Goal: Task Accomplishment & Management: Use online tool/utility

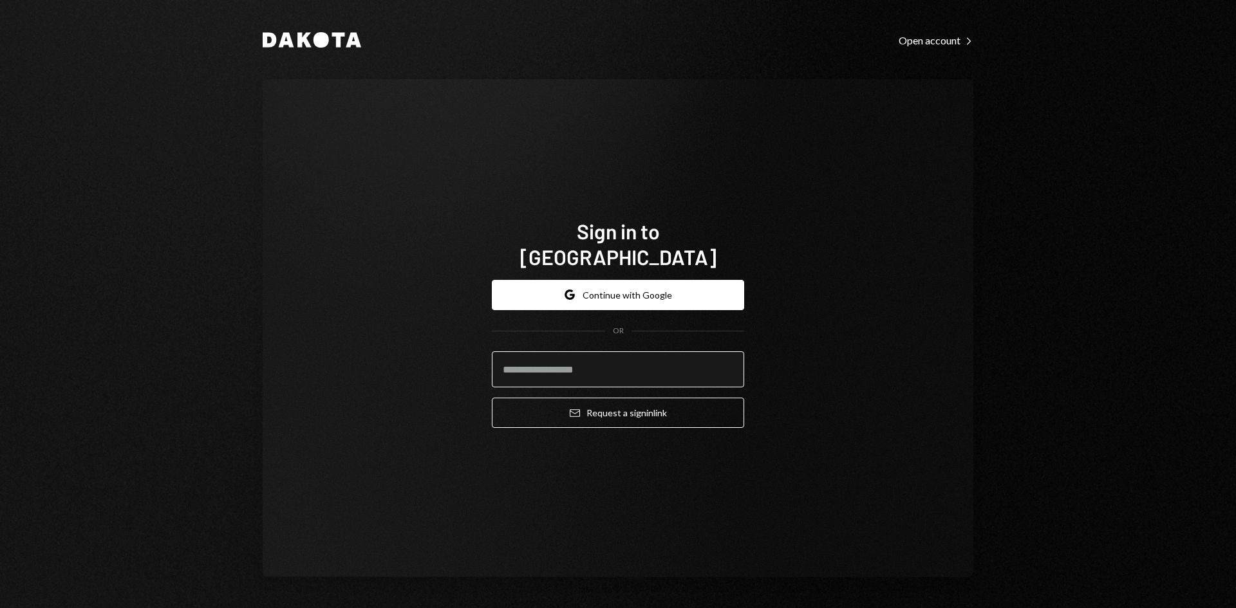
click at [620, 351] on input "email" at bounding box center [618, 369] width 252 height 36
type input "**********"
click at [492, 398] on button "Email Request a sign in link" at bounding box center [618, 413] width 252 height 30
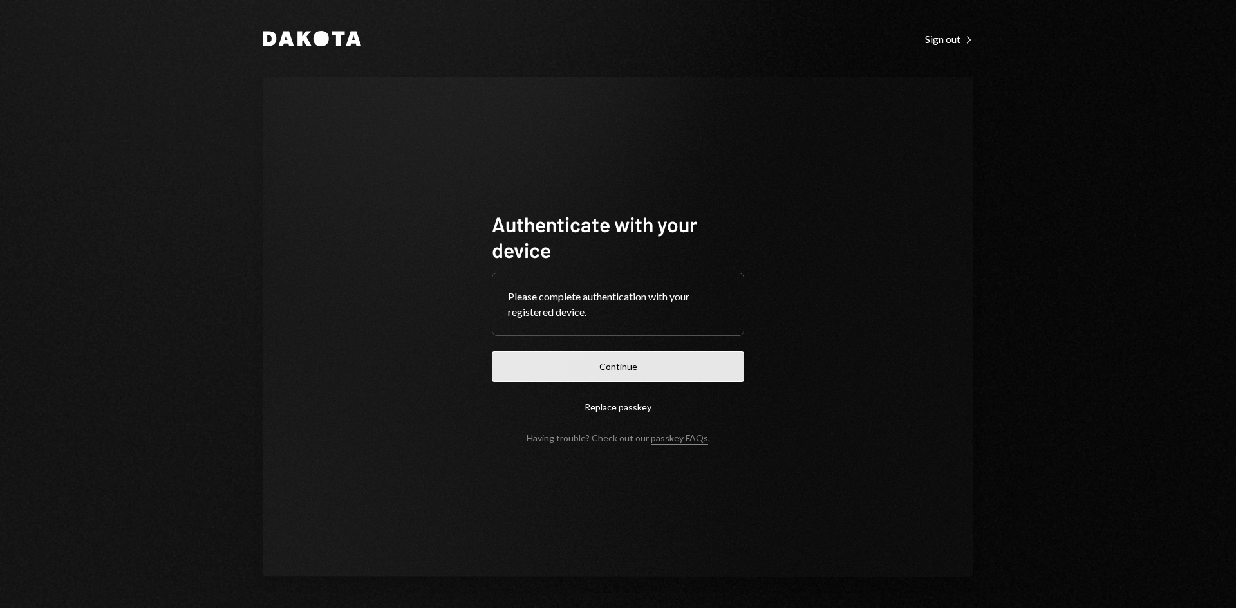
click at [549, 368] on button "Continue" at bounding box center [618, 366] width 252 height 30
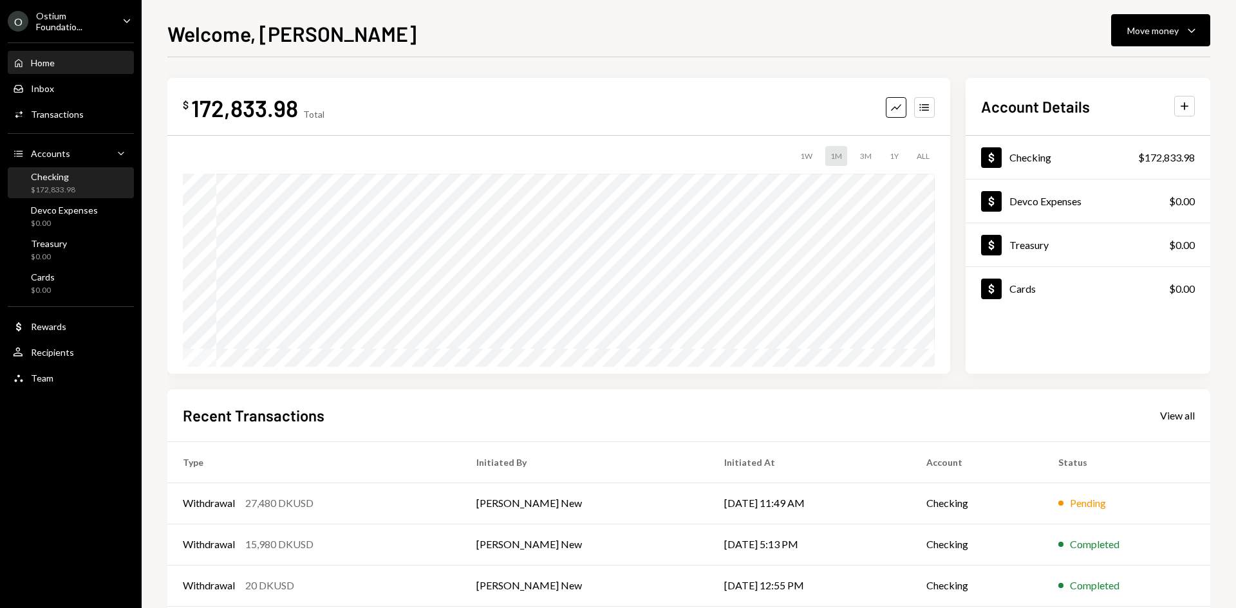
click at [88, 191] on div "Checking $172,833.98" at bounding box center [71, 183] width 116 height 24
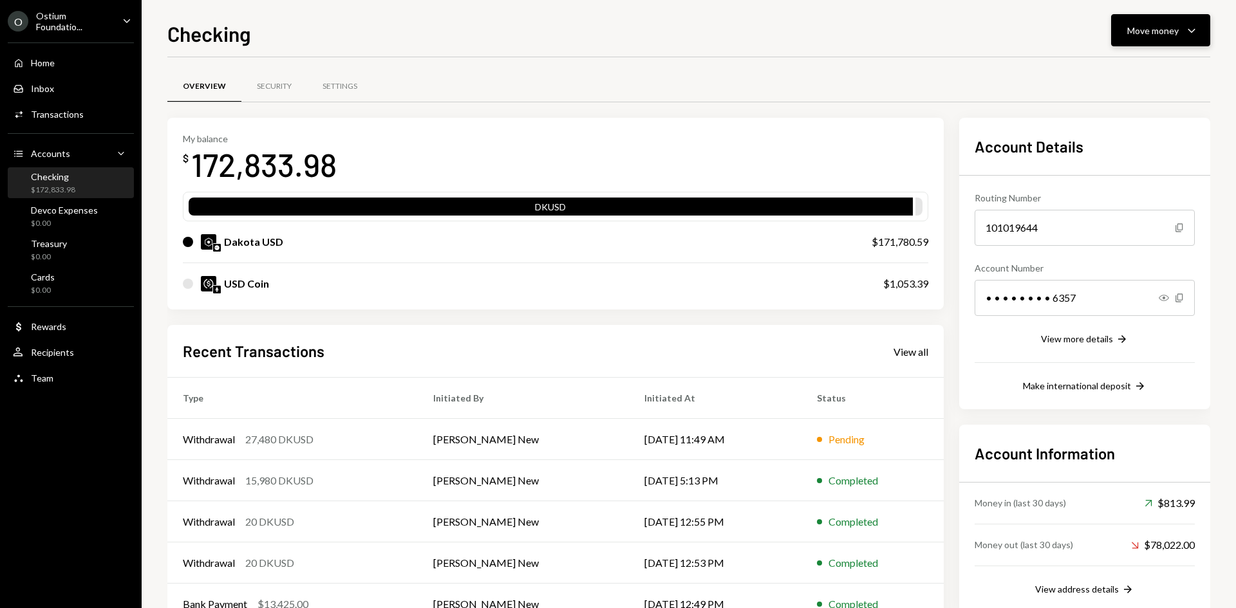
click at [1183, 20] on button "Move money Caret Down" at bounding box center [1160, 30] width 99 height 32
click at [1124, 95] on div "Transfer" at bounding box center [1150, 98] width 94 height 14
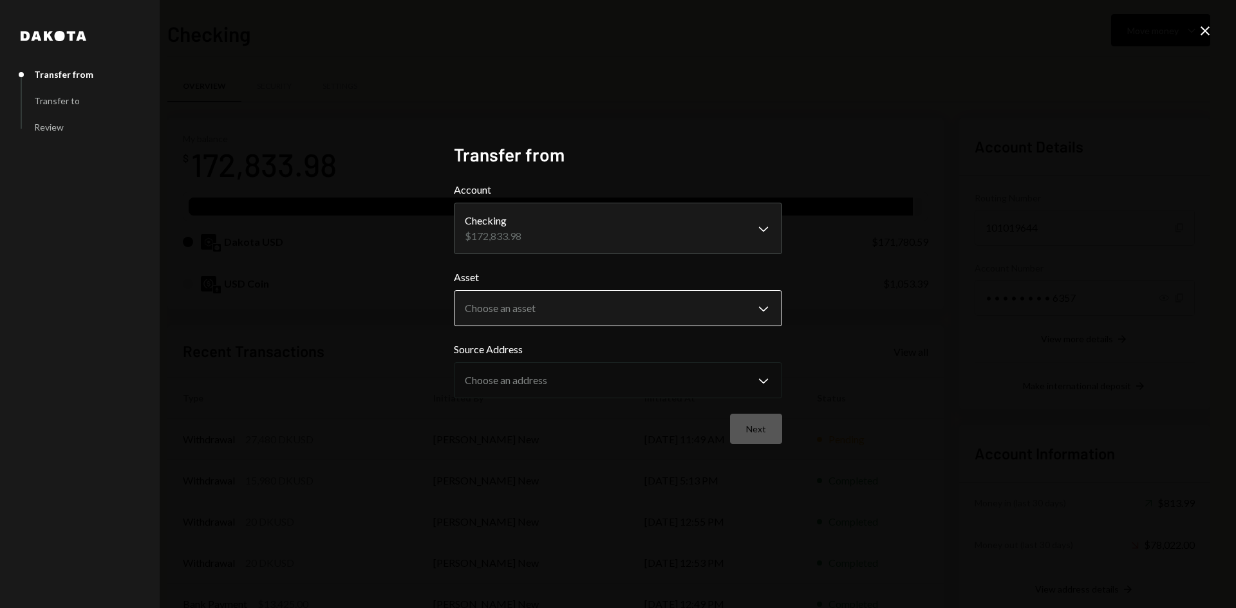
click at [630, 306] on body "O Ostium Foundatio... Caret Down Home Home Inbox Inbox Activities Transactions …" at bounding box center [618, 304] width 1236 height 608
select select "*****"
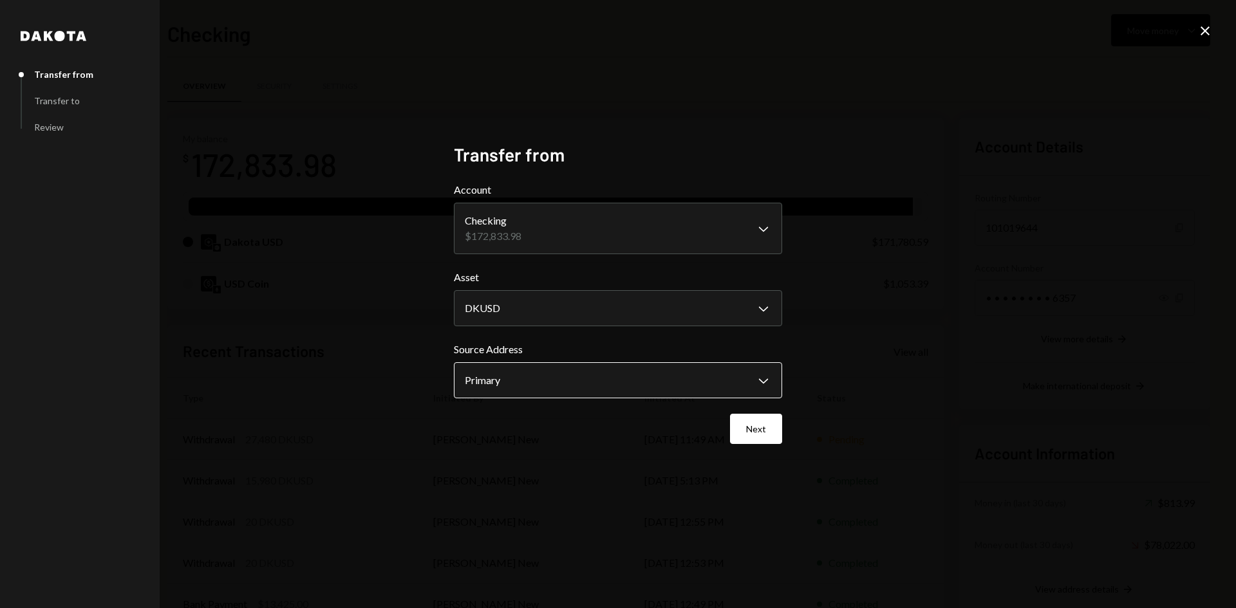
click at [579, 371] on body "O Ostium Foundatio... Caret Down Home Home Inbox Inbox Activities Transactions …" at bounding box center [618, 304] width 1236 height 608
click at [763, 420] on button "Next" at bounding box center [756, 429] width 52 height 30
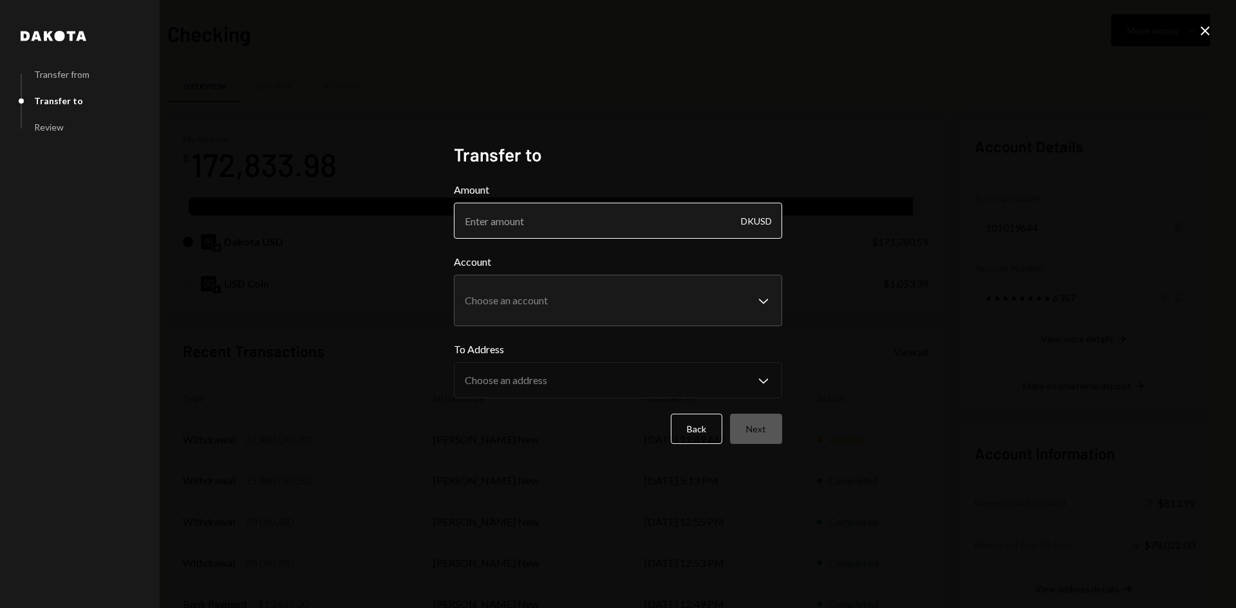
click at [535, 232] on input "Amount" at bounding box center [618, 221] width 328 height 36
type input "1000"
click at [557, 307] on body "O Ostium Foundatio... Caret Down Home Home Inbox Inbox Activities Transactions …" at bounding box center [618, 304] width 1236 height 608
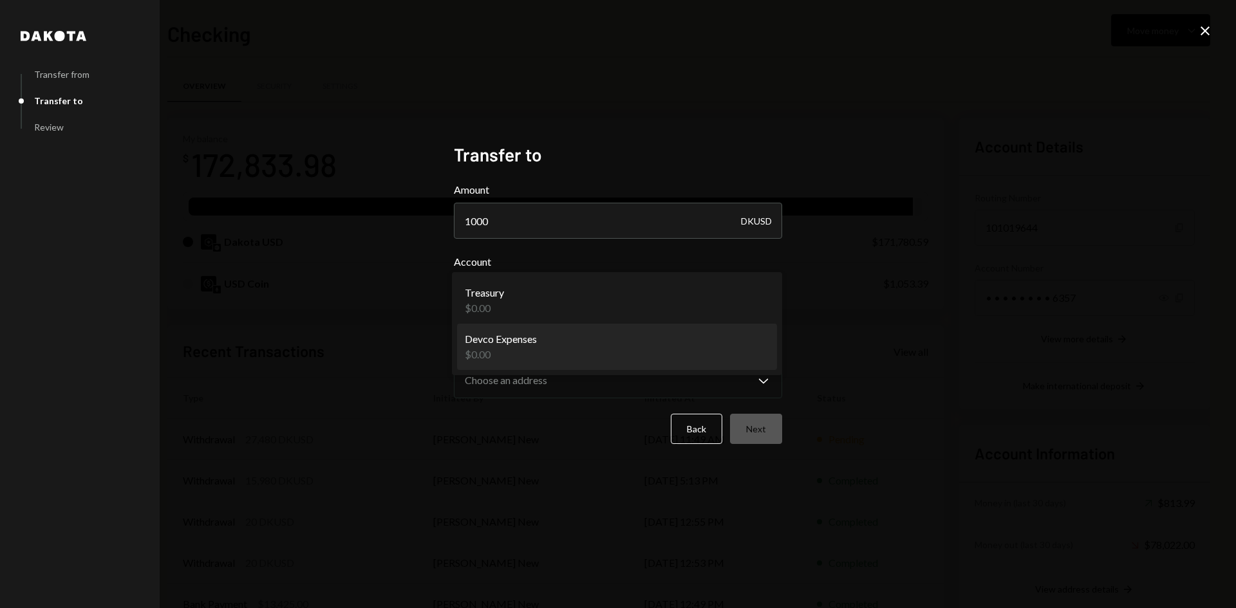
select select "**********"
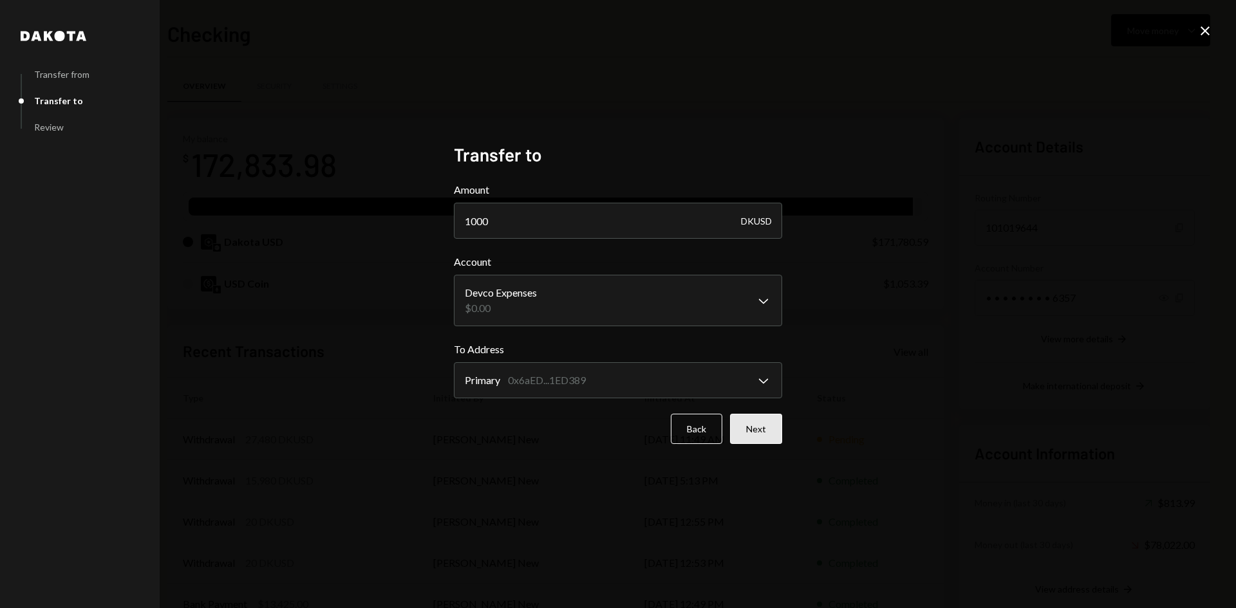
click at [743, 422] on button "Next" at bounding box center [756, 429] width 52 height 30
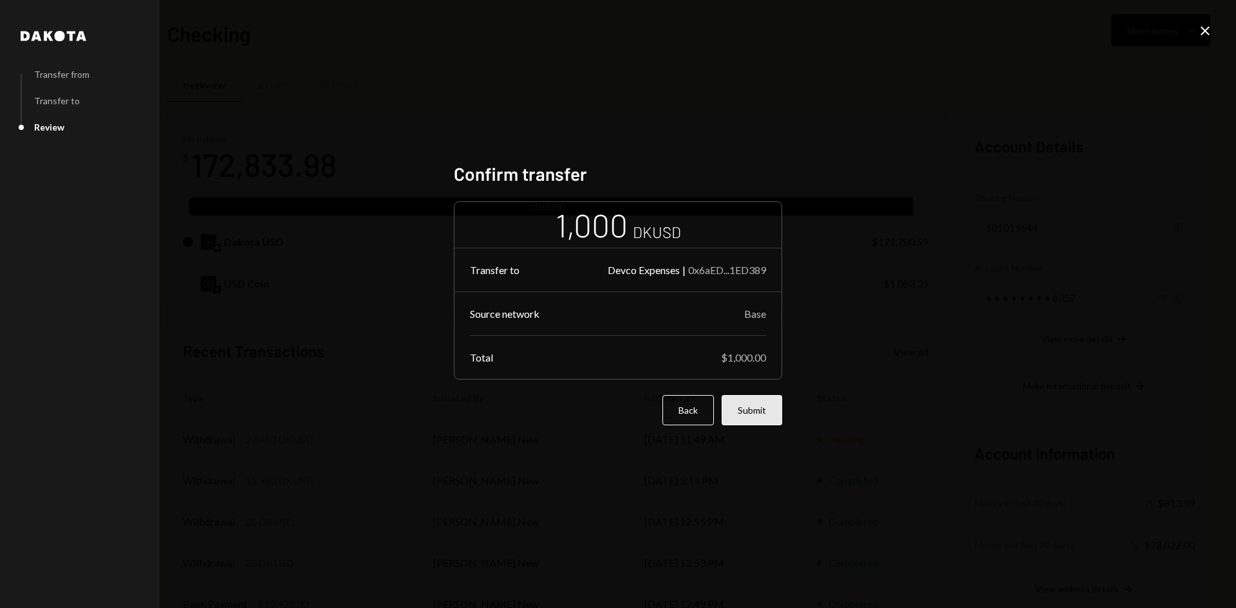
click at [765, 416] on button "Submit" at bounding box center [751, 410] width 60 height 30
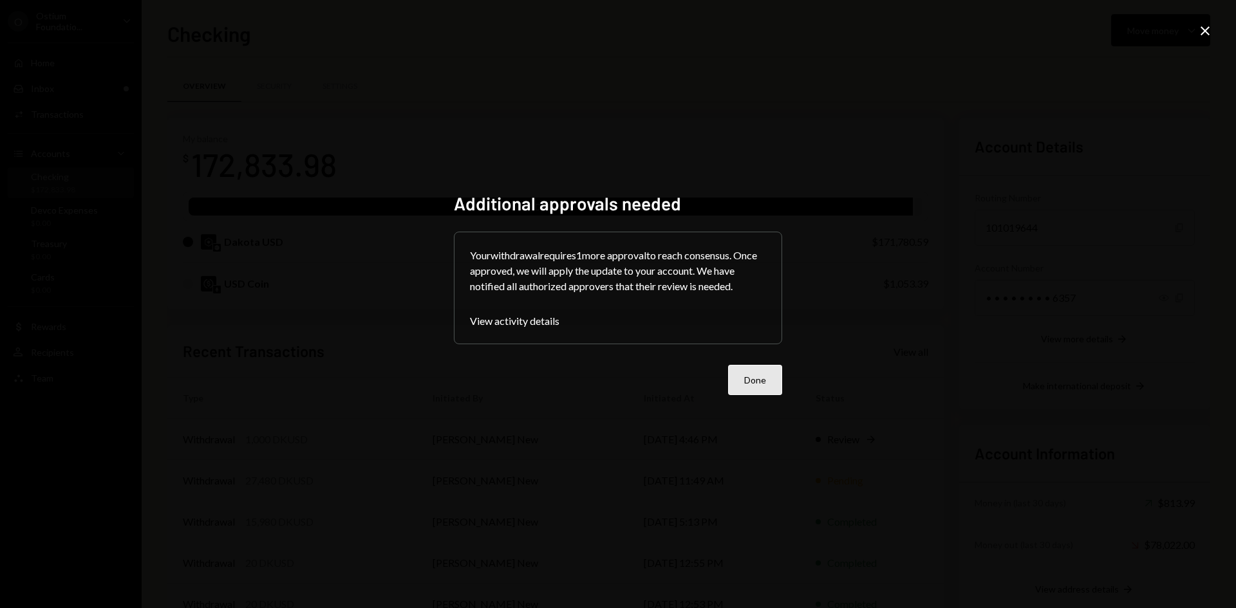
click at [775, 382] on button "Done" at bounding box center [755, 380] width 54 height 30
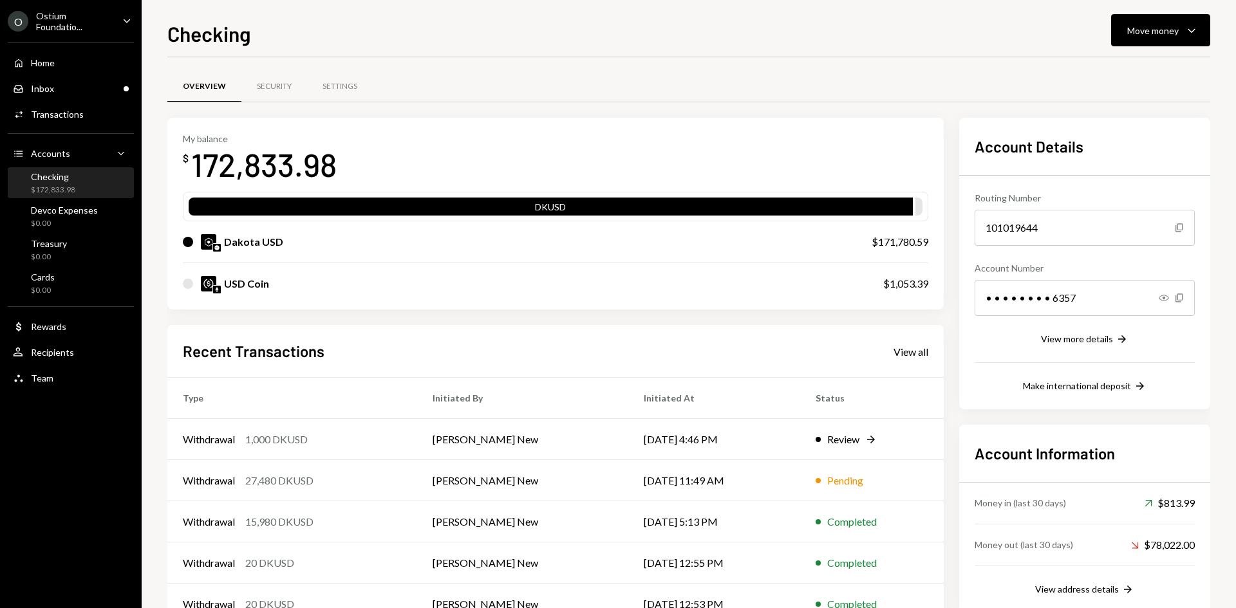
click at [94, 76] on div "Home Home Inbox Inbox Activities Transactions Accounts Accounts Caret Down Chec…" at bounding box center [71, 213] width 142 height 357
click at [93, 85] on div "Inbox Inbox" at bounding box center [71, 89] width 116 height 12
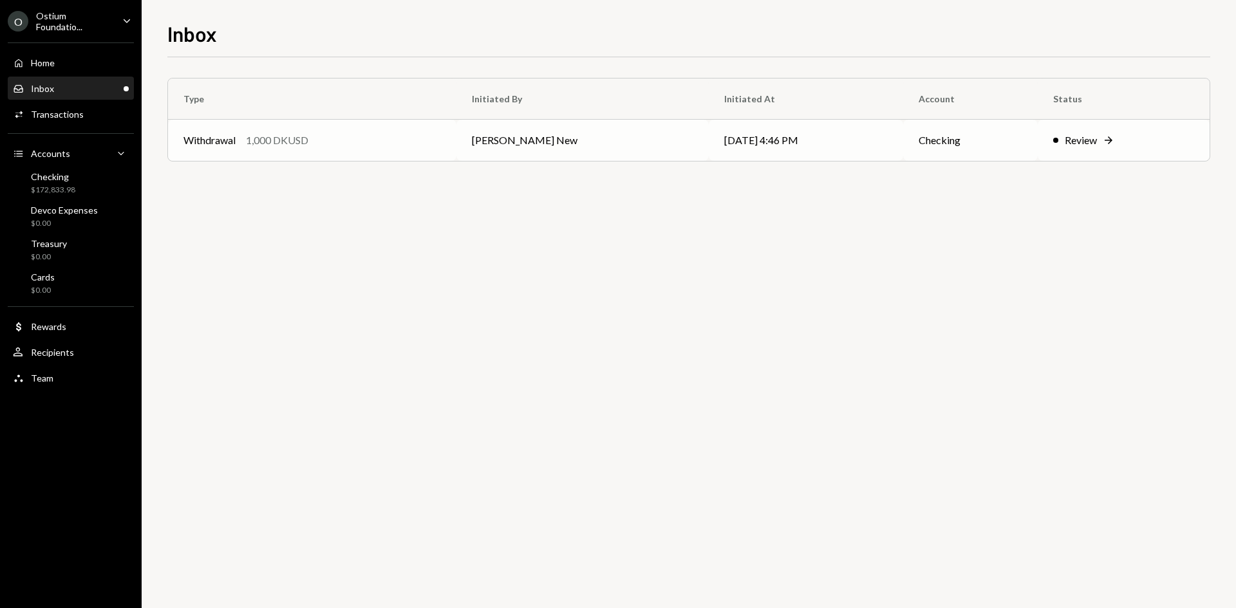
click at [494, 147] on td "[PERSON_NAME] New" at bounding box center [582, 140] width 252 height 41
